Goal: Find specific page/section: Find specific page/section

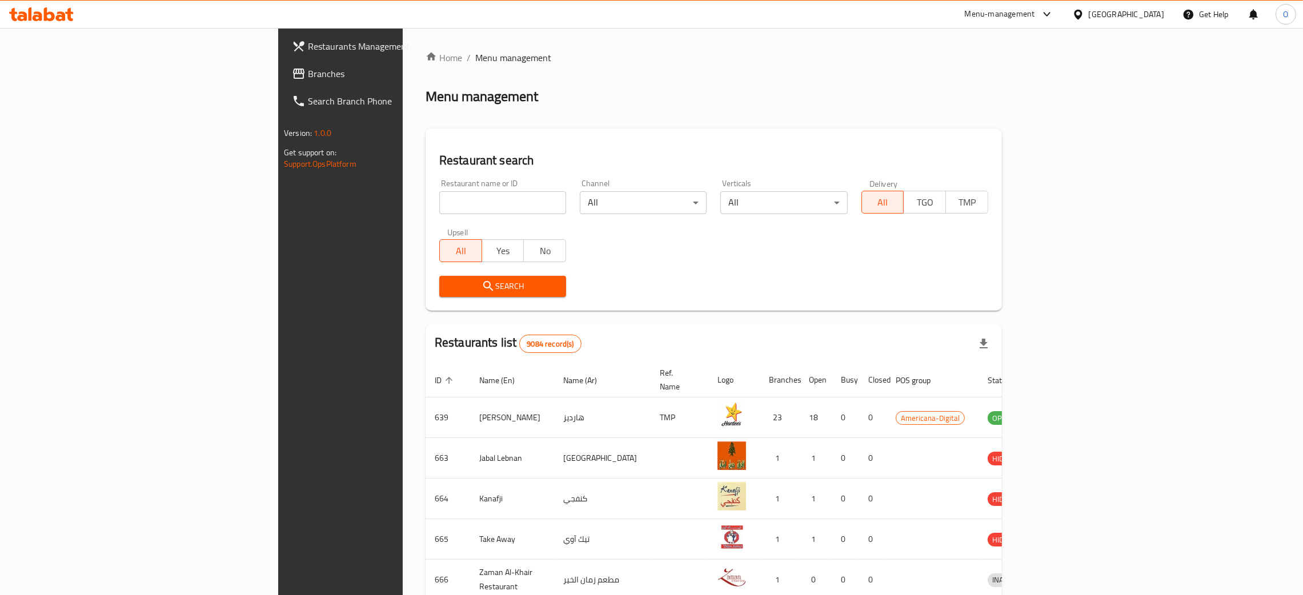
click at [439, 205] on input "search" at bounding box center [502, 202] width 127 height 23
paste input "Biovet For Vet Trading"
click button "Search" at bounding box center [502, 286] width 127 height 21
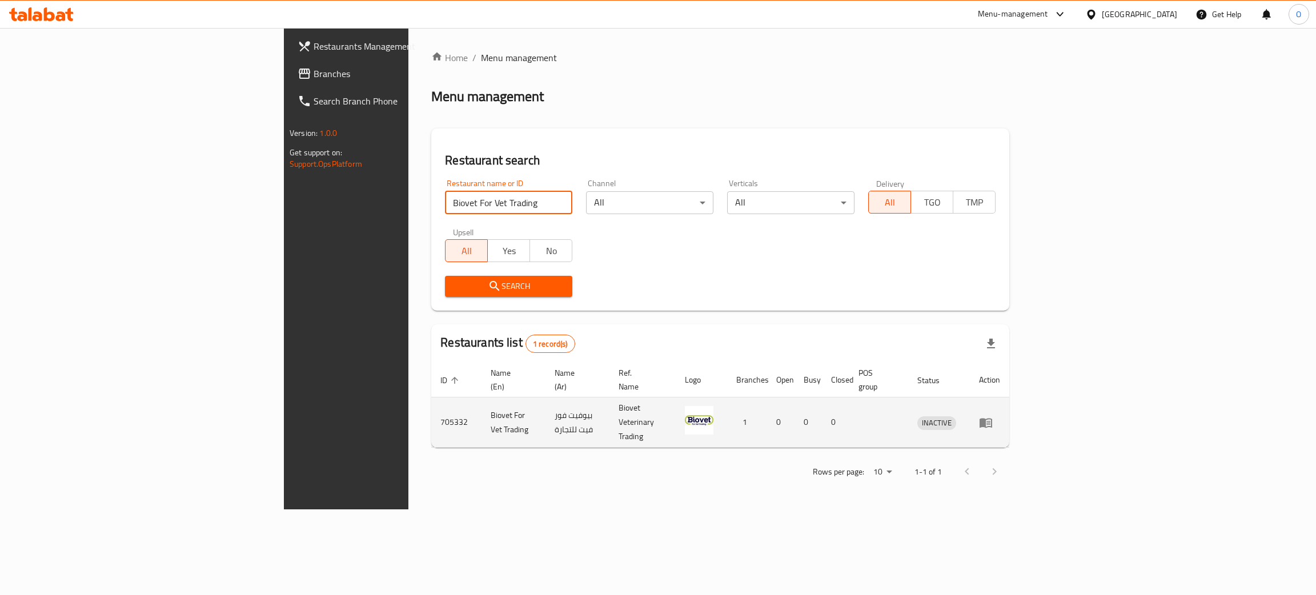
click at [546, 406] on td "بيوفيت فور فيت للتجارة" at bounding box center [578, 423] width 65 height 50
copy td "بيوفيت فور فيت للتجارة"
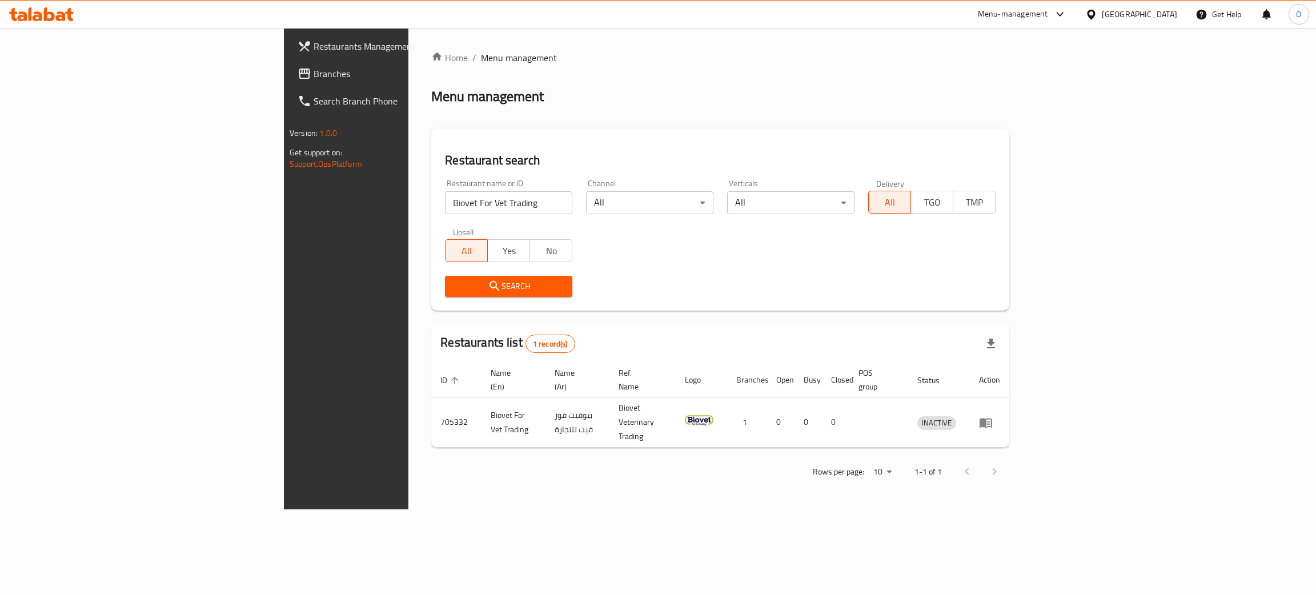
click at [864, 467] on div "Home / Menu management Menu management Restaurant search Restaurant name or ID …" at bounding box center [720, 269] width 624 height 482
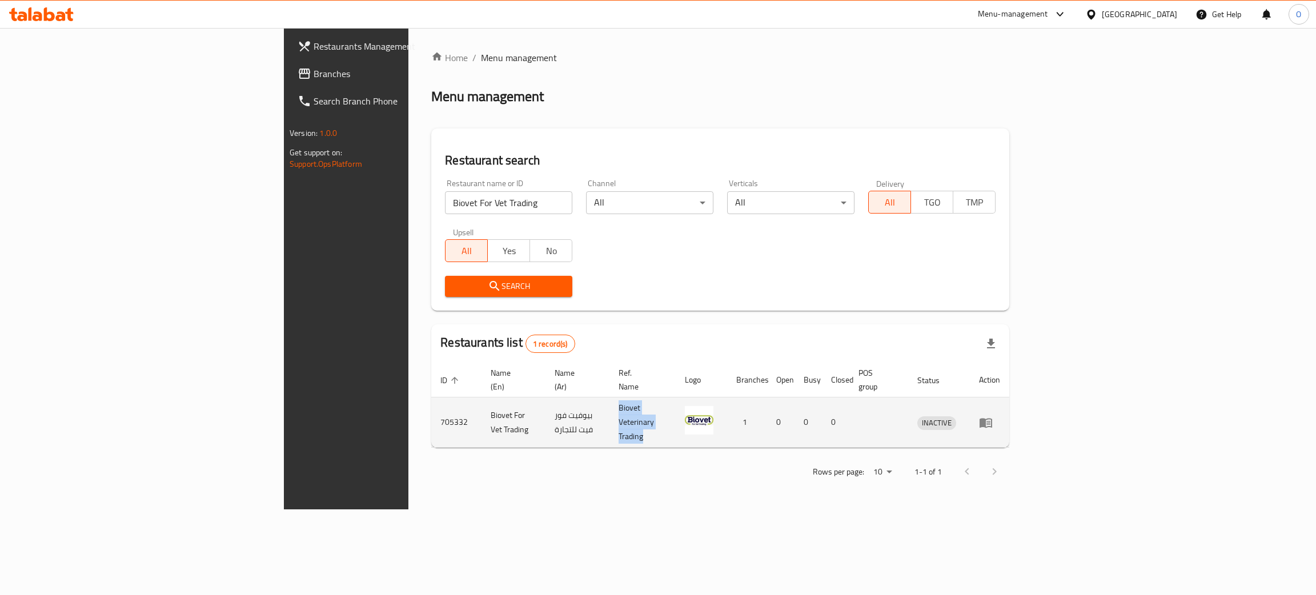
drag, startPoint x: 716, startPoint y: 406, endPoint x: 603, endPoint y: 403, distance: 113.1
click at [610, 403] on td "Biovet Veterinary Trading" at bounding box center [643, 423] width 66 height 50
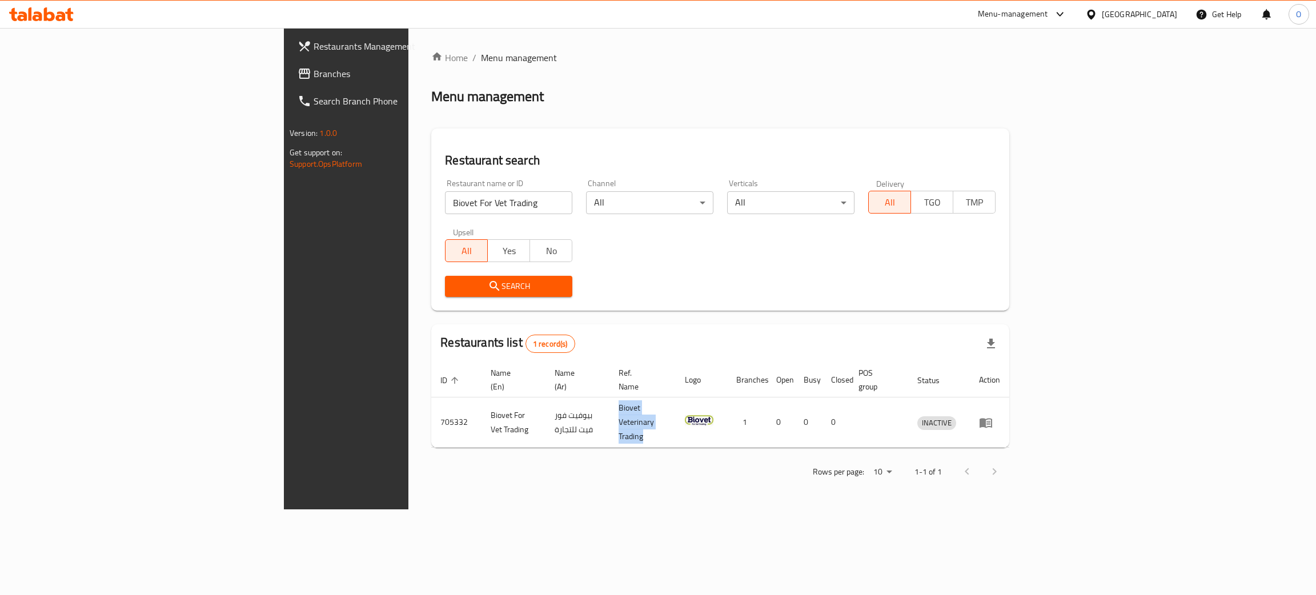
click at [972, 280] on div "Search" at bounding box center [720, 286] width 564 height 35
drag, startPoint x: 419, startPoint y: 209, endPoint x: 0, endPoint y: 138, distance: 425.2
click at [284, 138] on div "Restaurants Management Branches Search Branch Phone Version: 1.0.0 Get support …" at bounding box center [658, 269] width 748 height 482
paste input "AL REEM MODERN LIBRARY"
type input "AL REEM MODERN LIBRARY"
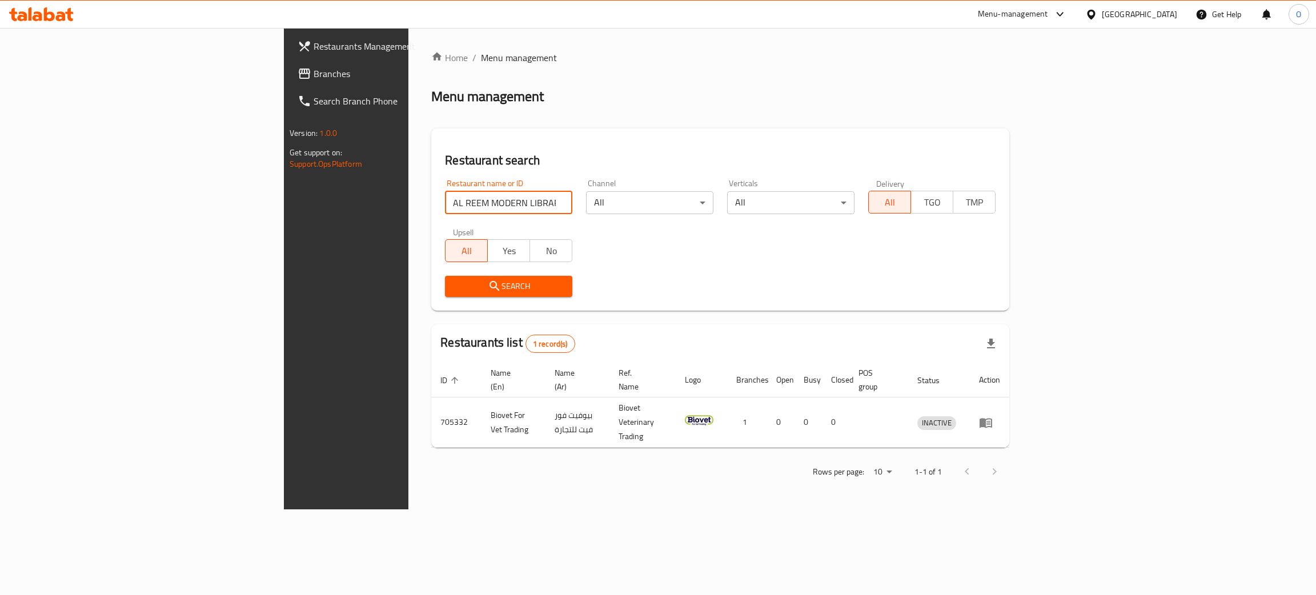
click button "Search" at bounding box center [508, 286] width 127 height 21
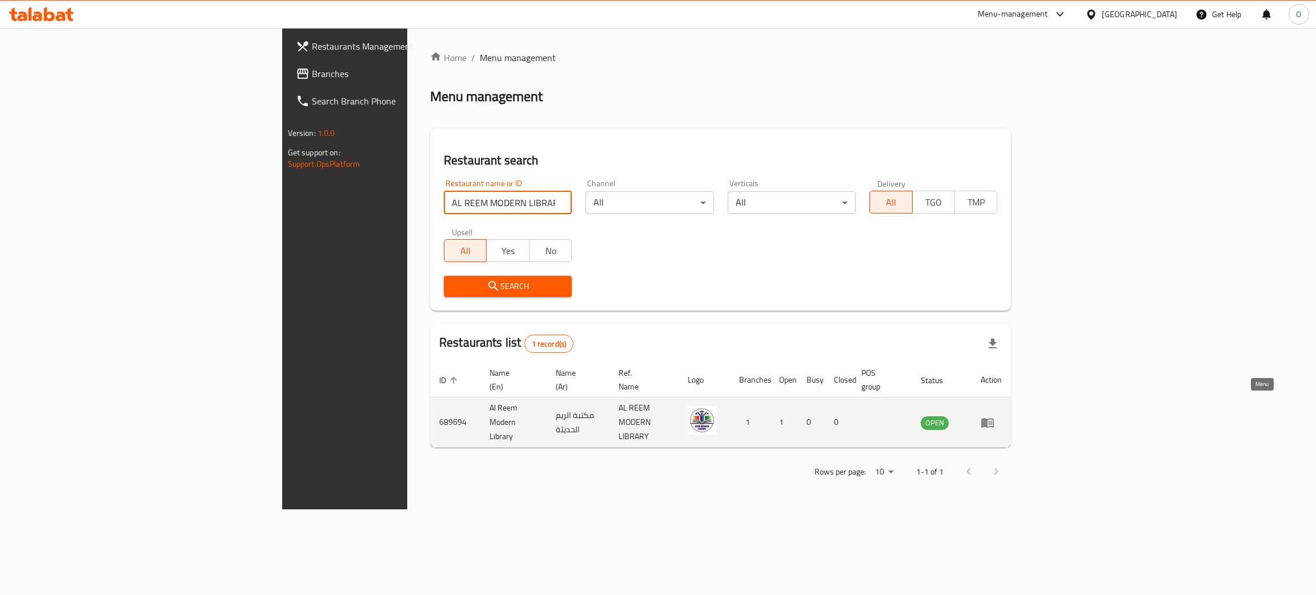
click at [995, 416] on icon "enhanced table" at bounding box center [988, 423] width 14 height 14
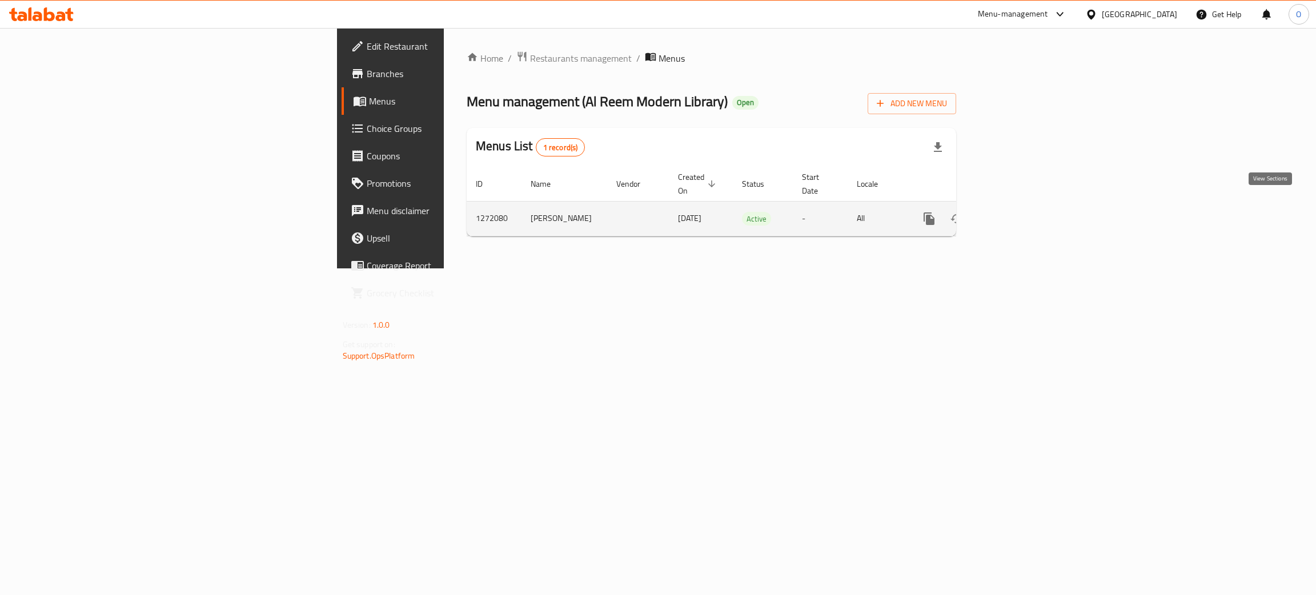
click at [1025, 209] on link "enhanced table" at bounding box center [1011, 218] width 27 height 27
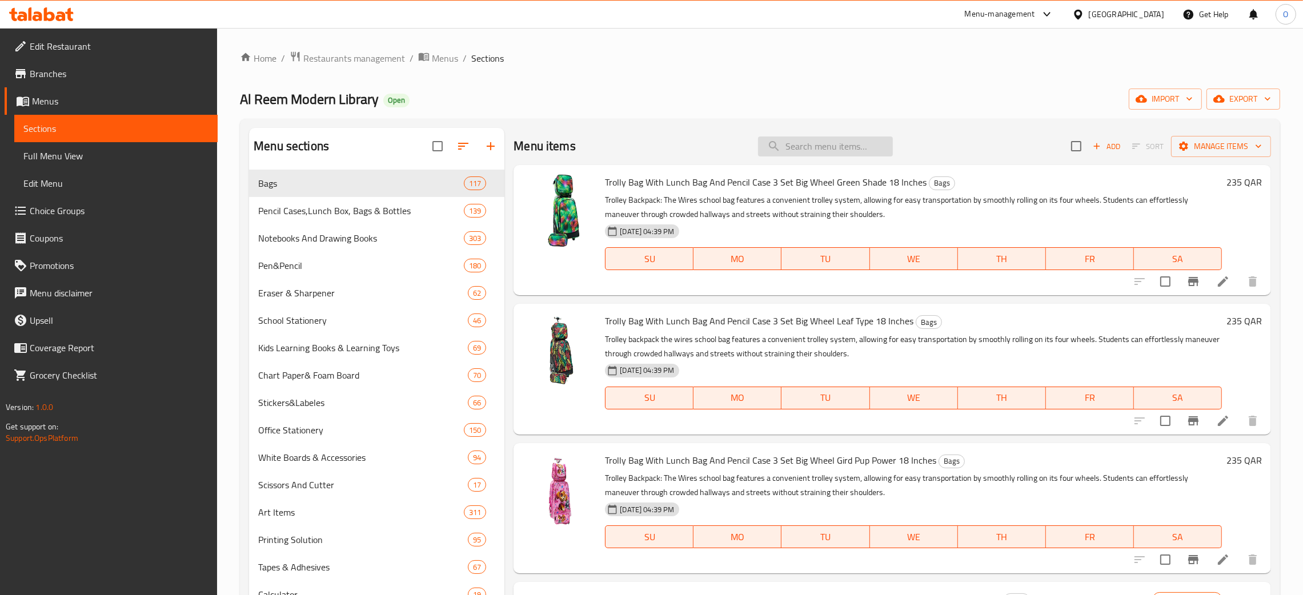
drag, startPoint x: 917, startPoint y: 204, endPoint x: 828, endPoint y: 147, distance: 105.4
click at [828, 147] on input "search" at bounding box center [825, 147] width 135 height 20
paste input "AL REEM MODERN LIBRARY"
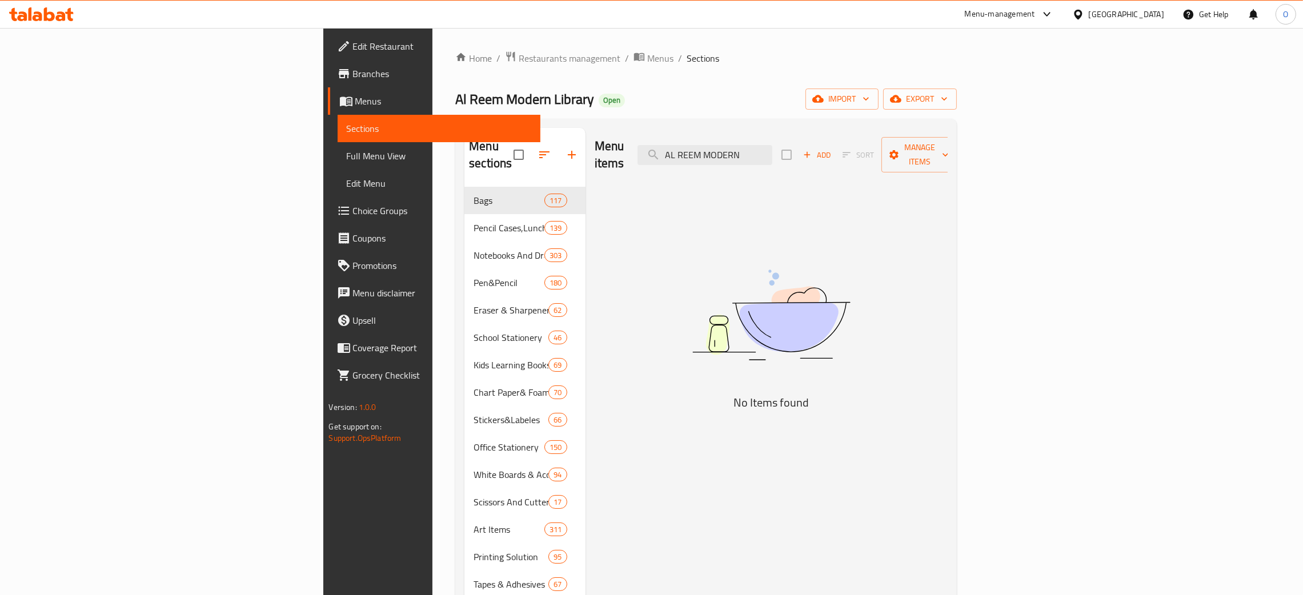
drag, startPoint x: 861, startPoint y: 141, endPoint x: 380, endPoint y: 91, distance: 484.1
click at [455, 89] on div "Home / Restaurants management / Menus / Sections Al Reem Modern Library Open im…" at bounding box center [706, 468] width 502 height 835
paste input "Maxi Double Sided A4 Whiteboard 6291109620440"
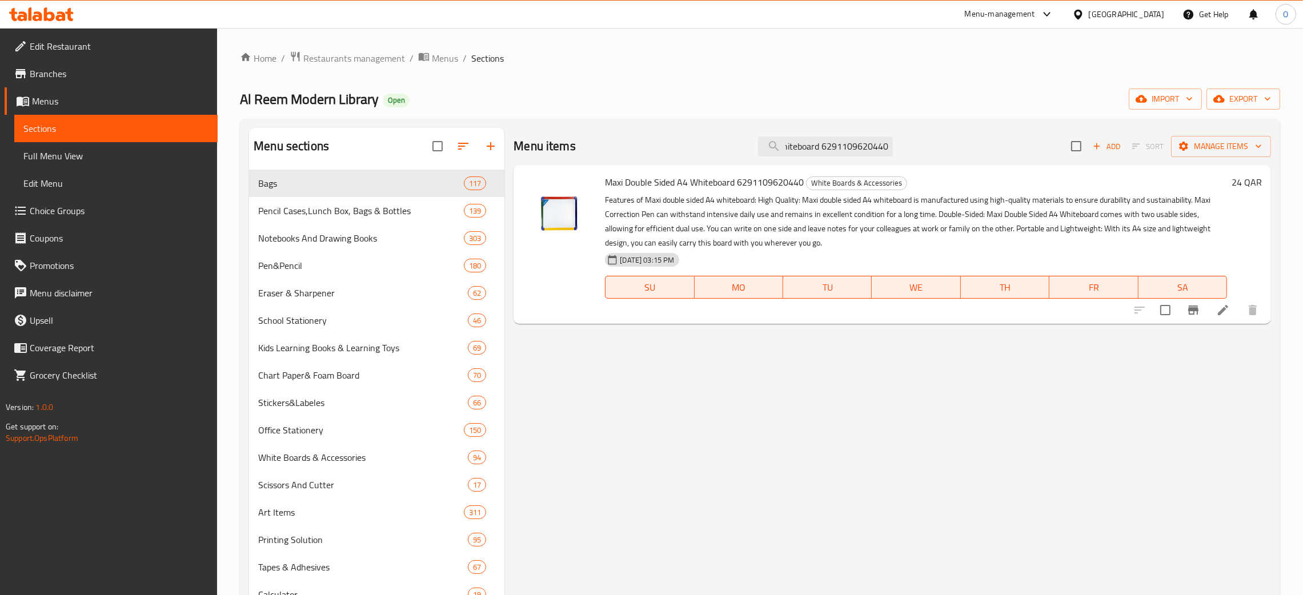
type input "Maxi Double Sided A4 Whiteboard 6291109620440"
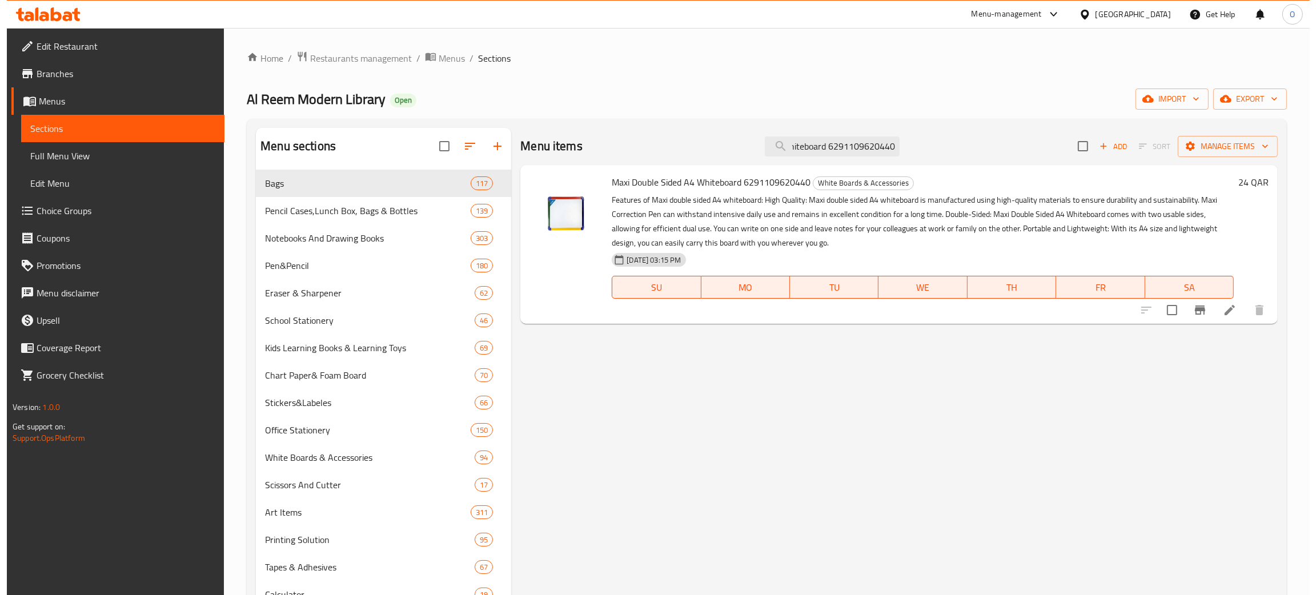
scroll to position [0, 0]
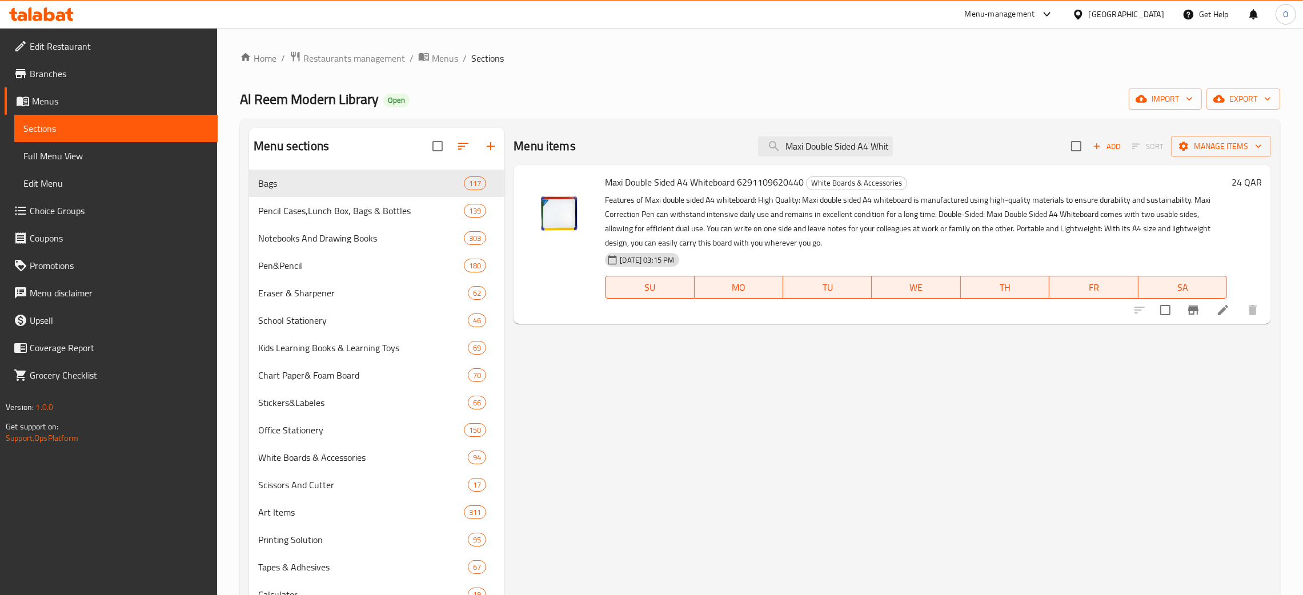
click at [1150, 19] on div "[GEOGRAPHIC_DATA]" at bounding box center [1126, 14] width 75 height 13
type input "eg"
click at [1065, 97] on div "[GEOGRAPHIC_DATA]" at bounding box center [1077, 91] width 171 height 26
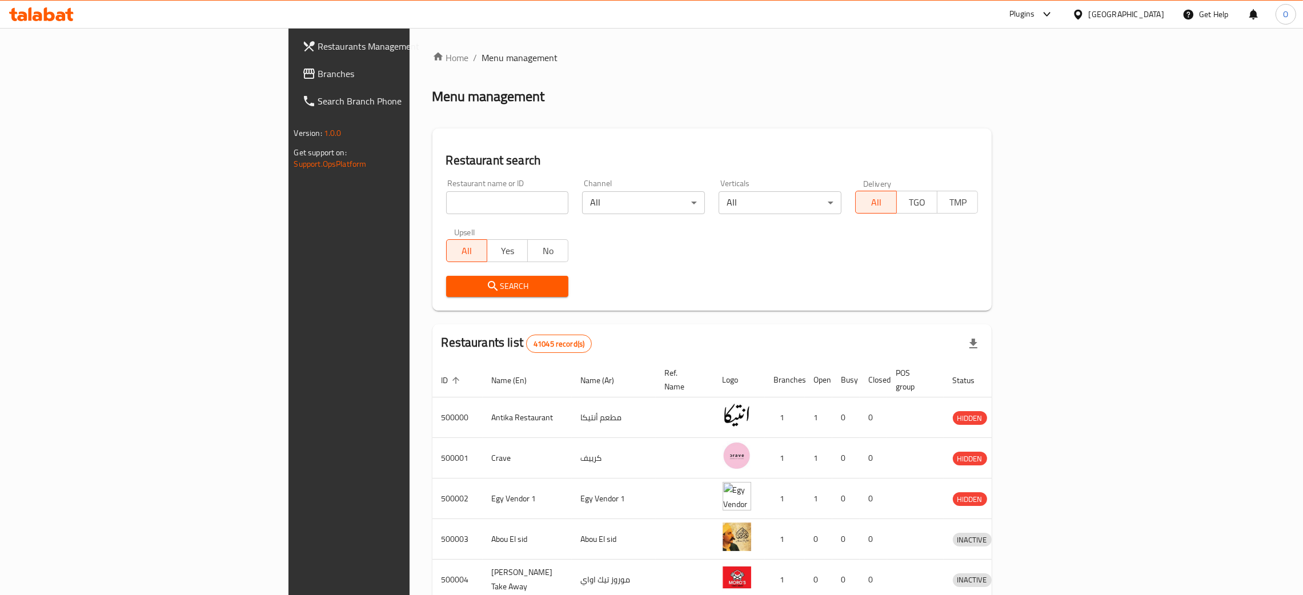
click at [446, 207] on input "search" at bounding box center [507, 202] width 123 height 23
paste input "Nude bakery"
type input "Nude bakery"
click button "Search" at bounding box center [507, 286] width 123 height 21
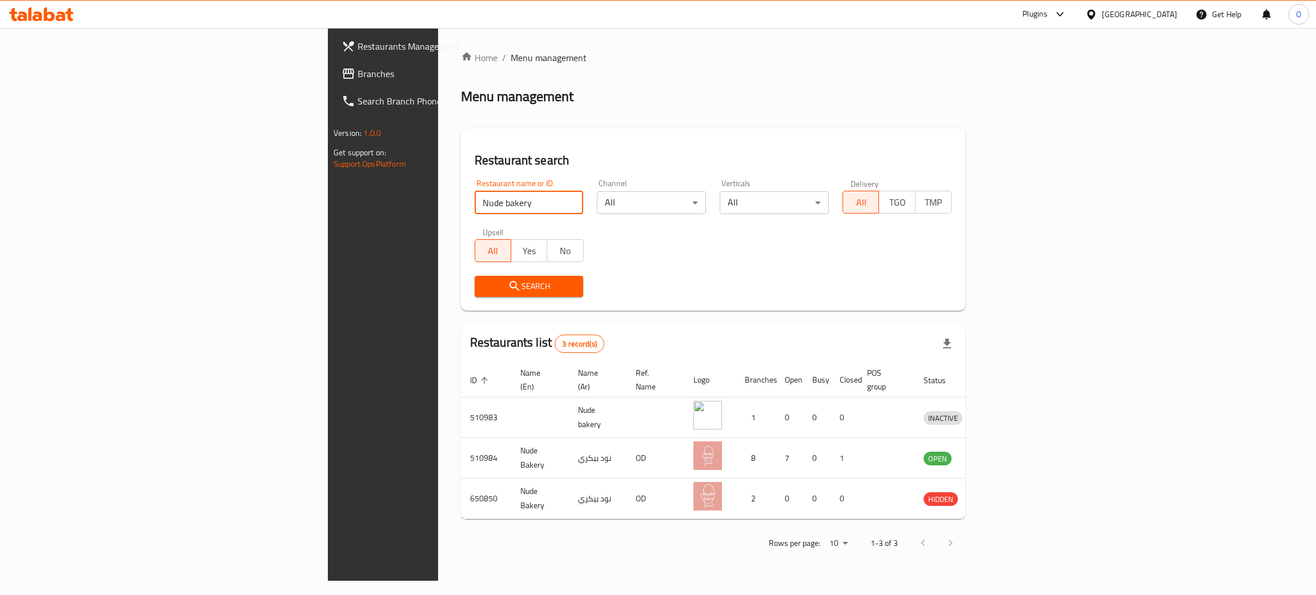
click at [358, 77] on span "Branches" at bounding box center [448, 74] width 181 height 14
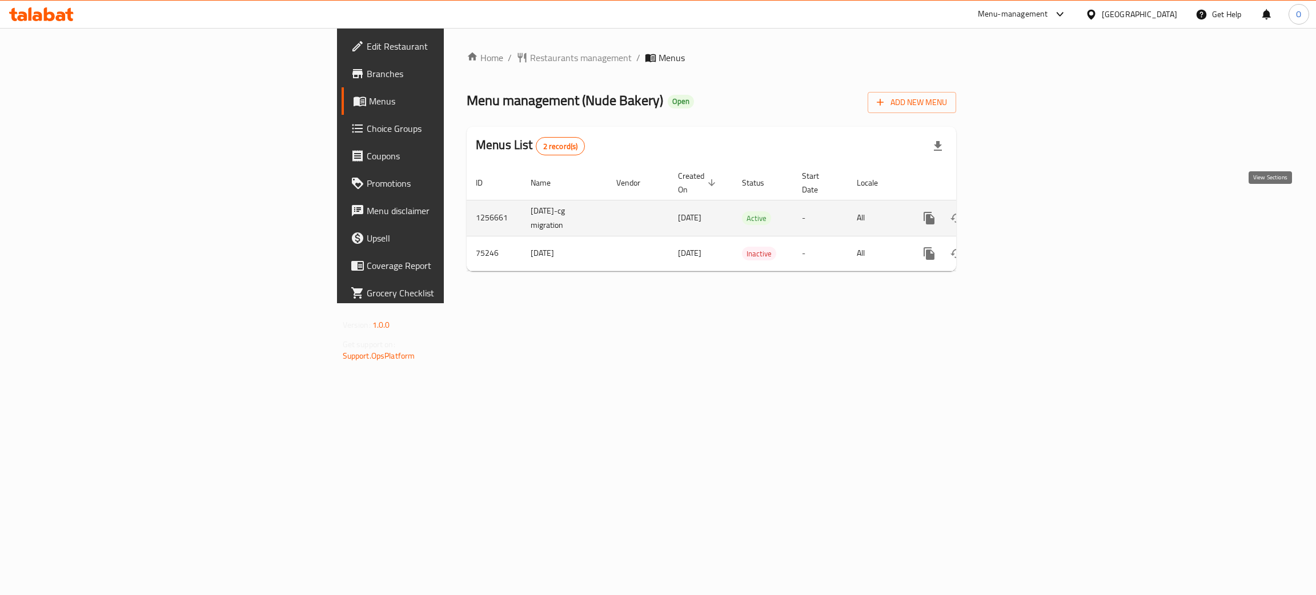
click at [1019, 211] on icon "enhanced table" at bounding box center [1012, 218] width 14 height 14
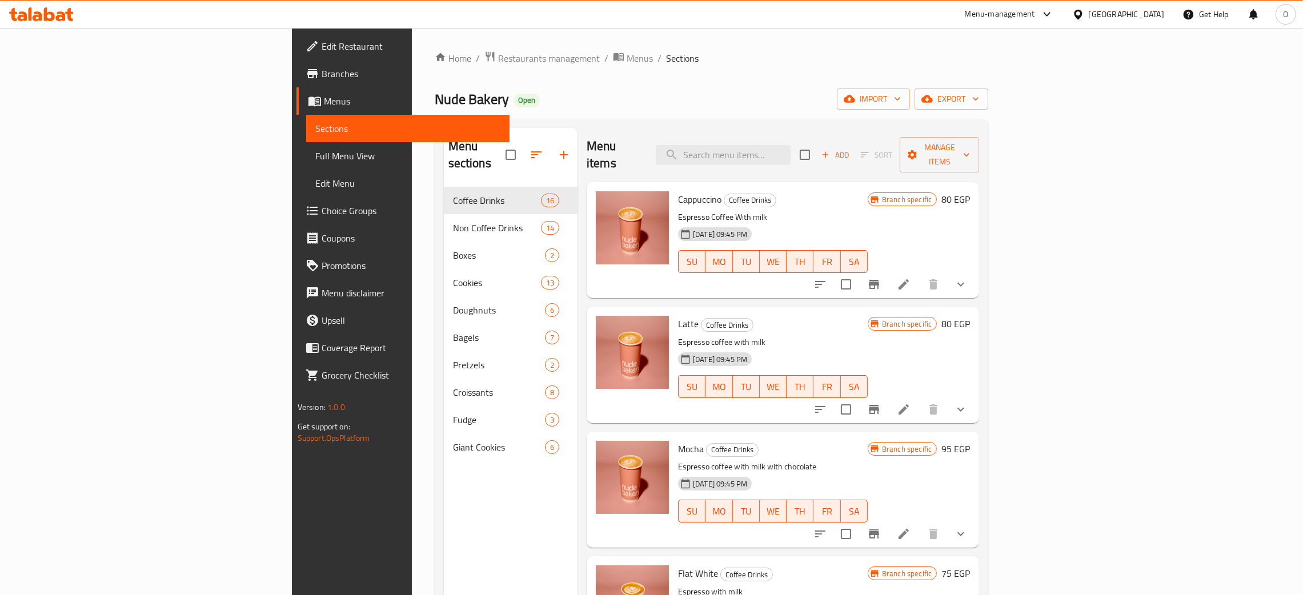
click at [1146, 13] on div "[GEOGRAPHIC_DATA]" at bounding box center [1126, 14] width 75 height 13
click at [1026, 135] on div "[GEOGRAPHIC_DATA]" at bounding box center [1077, 140] width 171 height 26
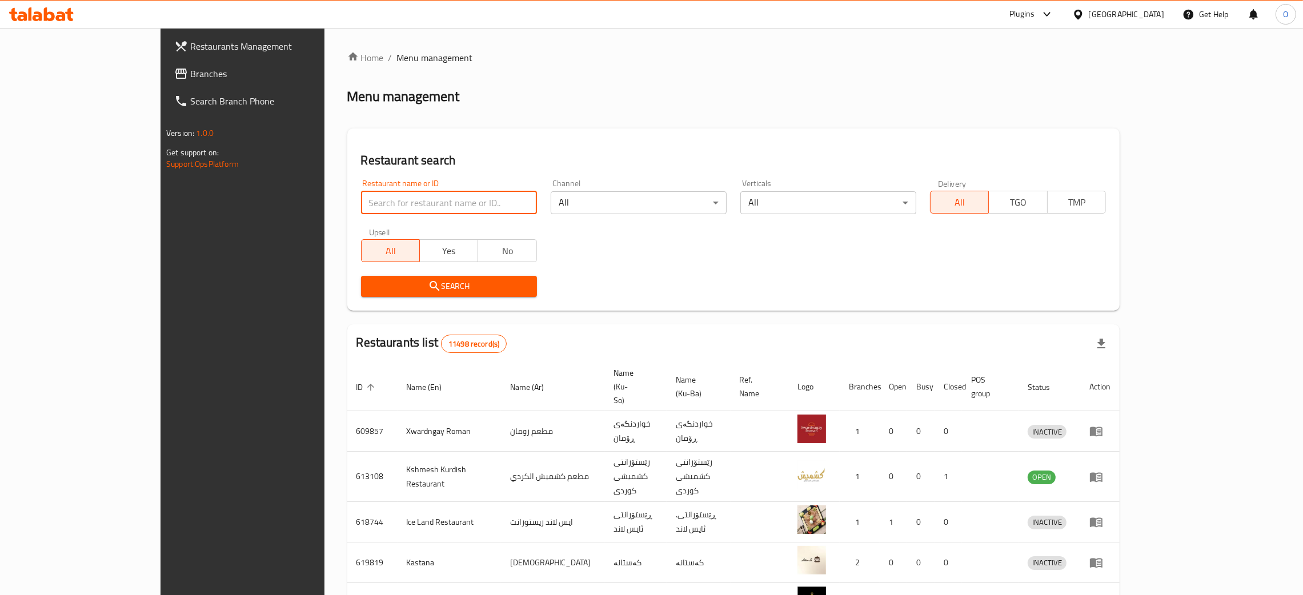
click at [403, 211] on input "search" at bounding box center [449, 202] width 176 height 23
paste input "Rene Choco"
type input "Rene Choco"
click button "Search" at bounding box center [449, 286] width 176 height 21
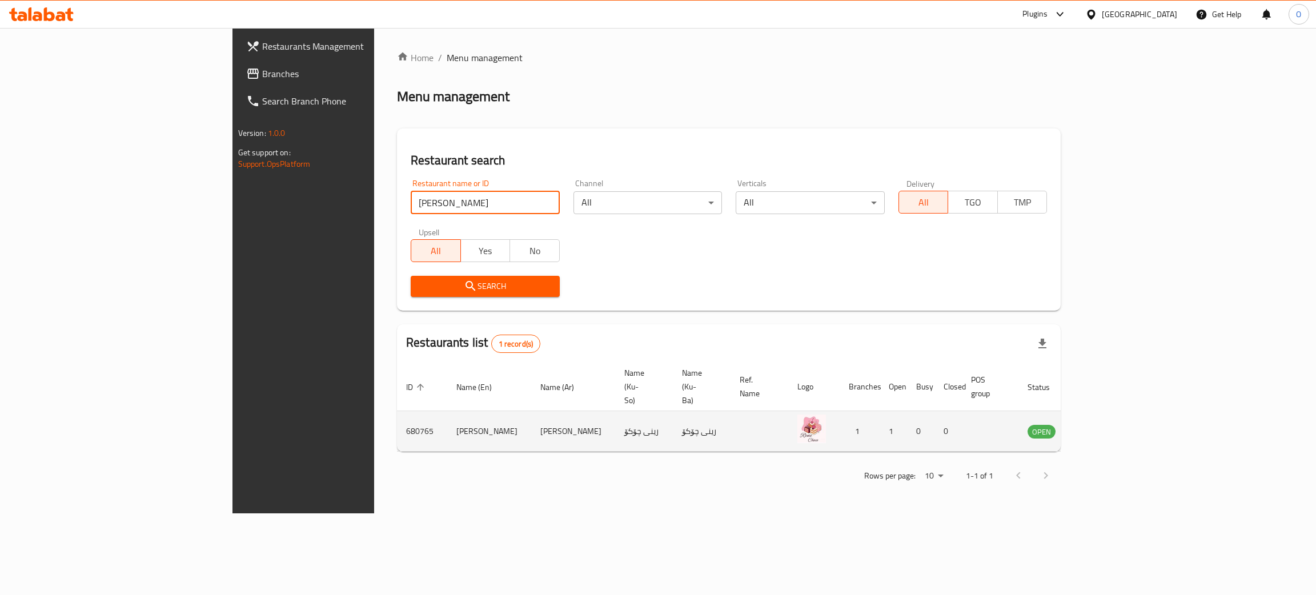
click at [1101, 427] on icon "enhanced table" at bounding box center [1094, 432] width 13 height 10
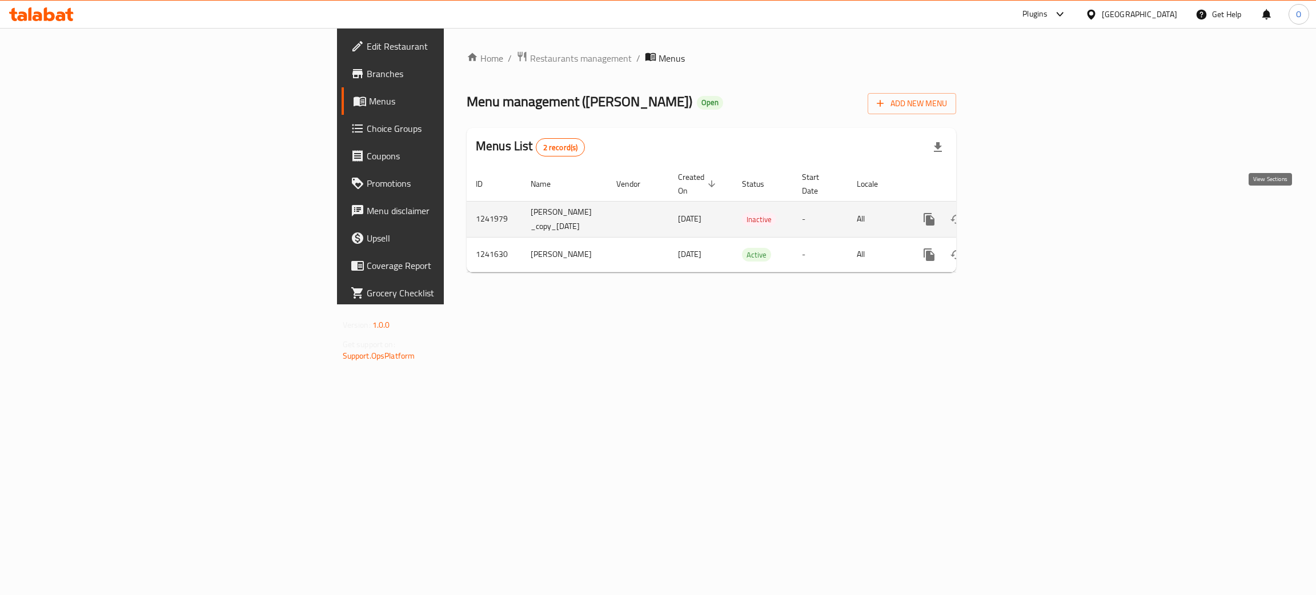
click at [1019, 213] on icon "enhanced table" at bounding box center [1012, 220] width 14 height 14
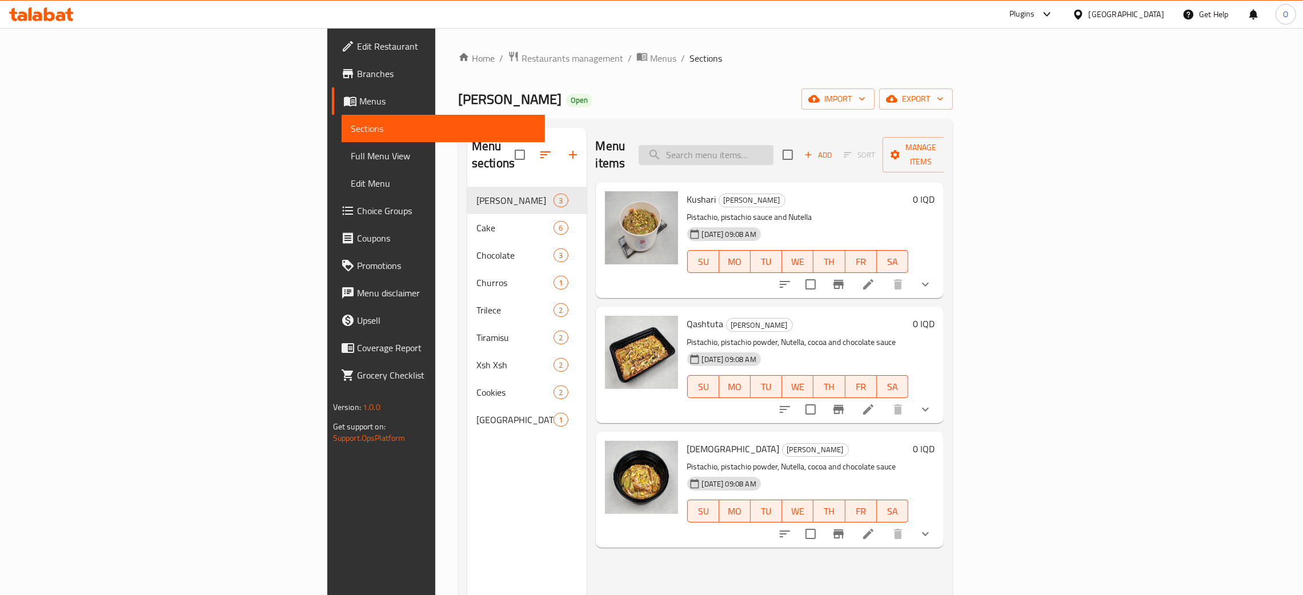
click at [773, 145] on input "search" at bounding box center [706, 155] width 135 height 20
paste input "Burma"
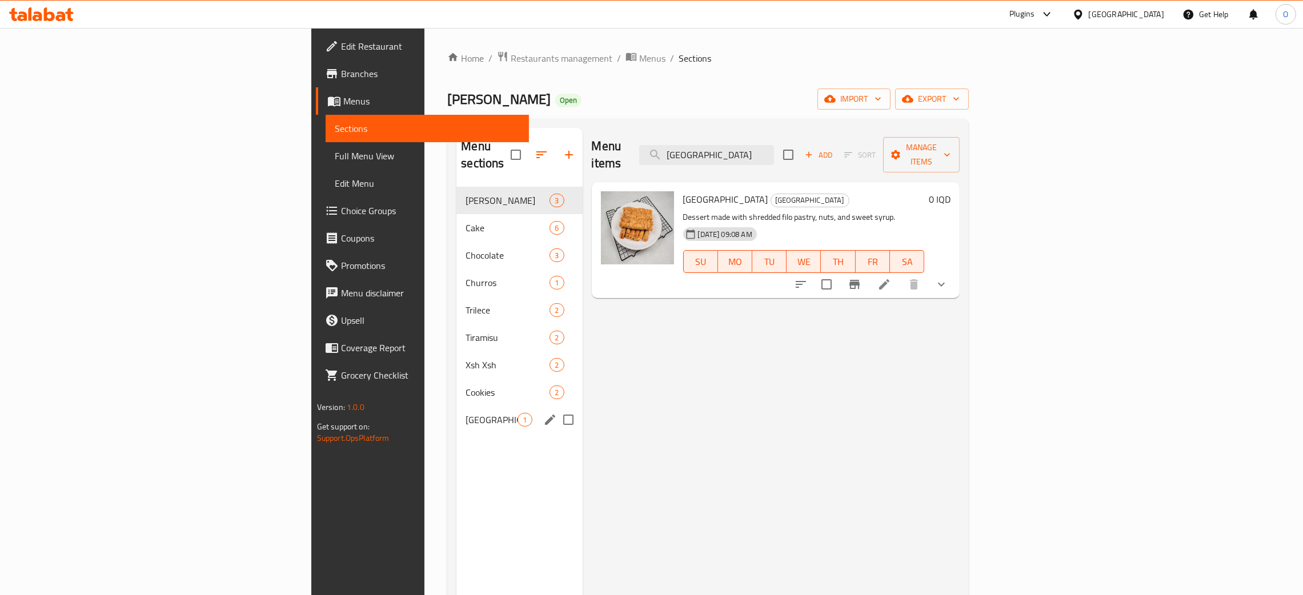
type input "Burma"
